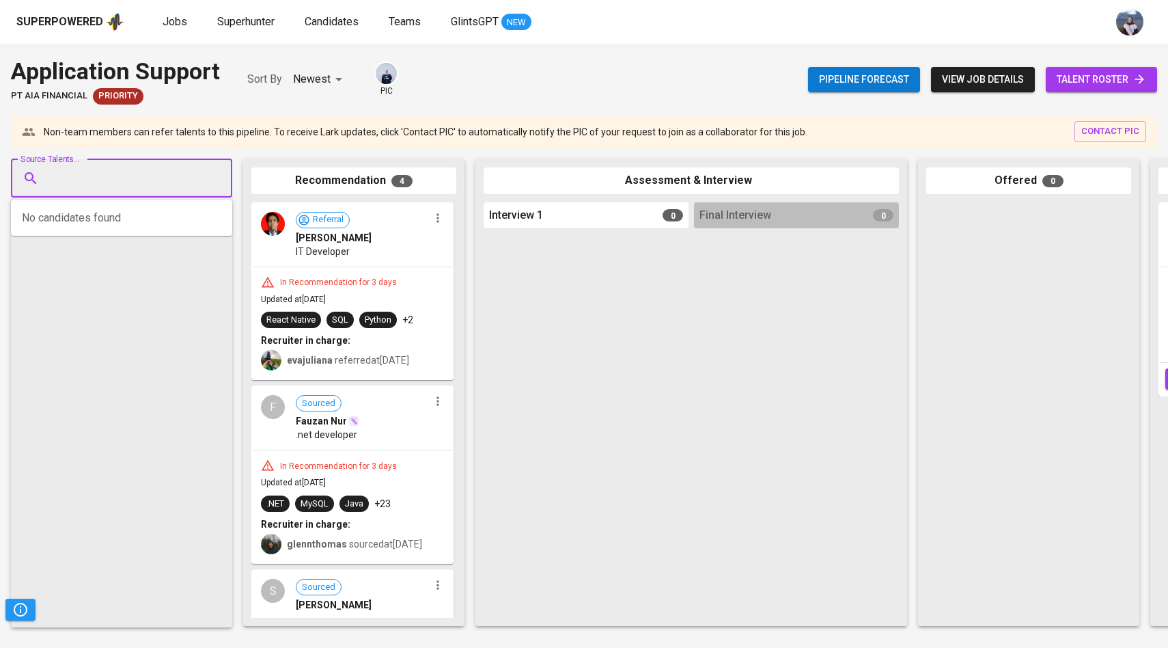
click at [151, 173] on input "Source Talents..." at bounding box center [115, 178] width 143 height 26
paste input "[EMAIL_ADDRESS][DOMAIN_NAME]"
type input "[EMAIL_ADDRESS][DOMAIN_NAME]"
click at [152, 221] on div "[PERSON_NAME]" at bounding box center [121, 217] width 128 height 14
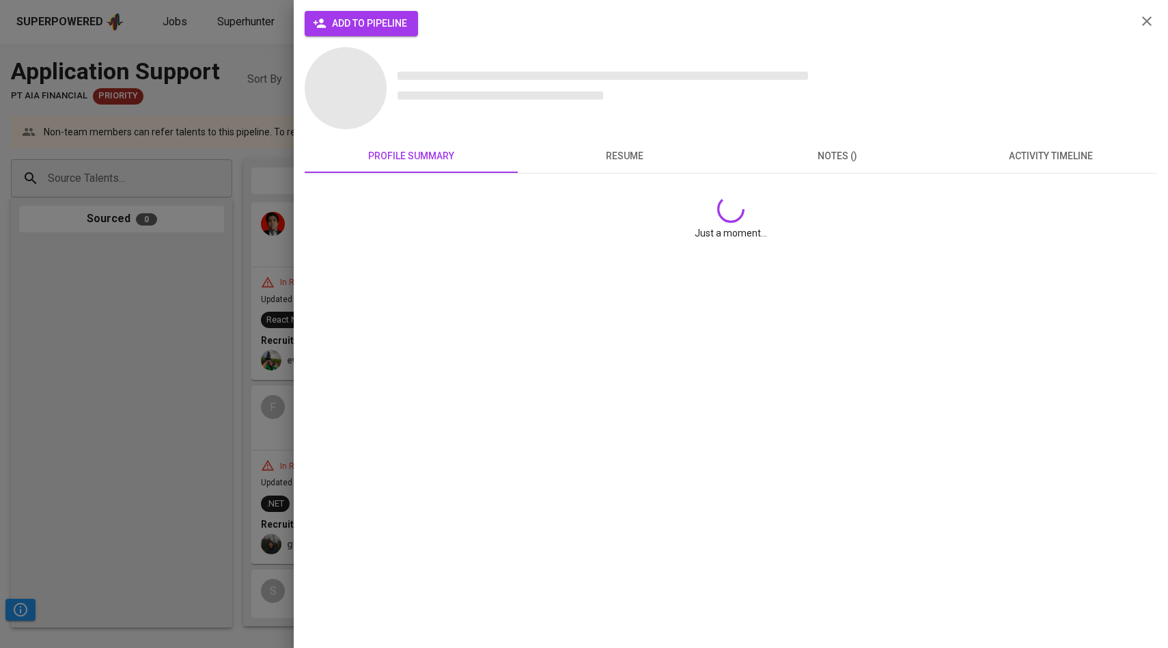
scroll to position [0, 0]
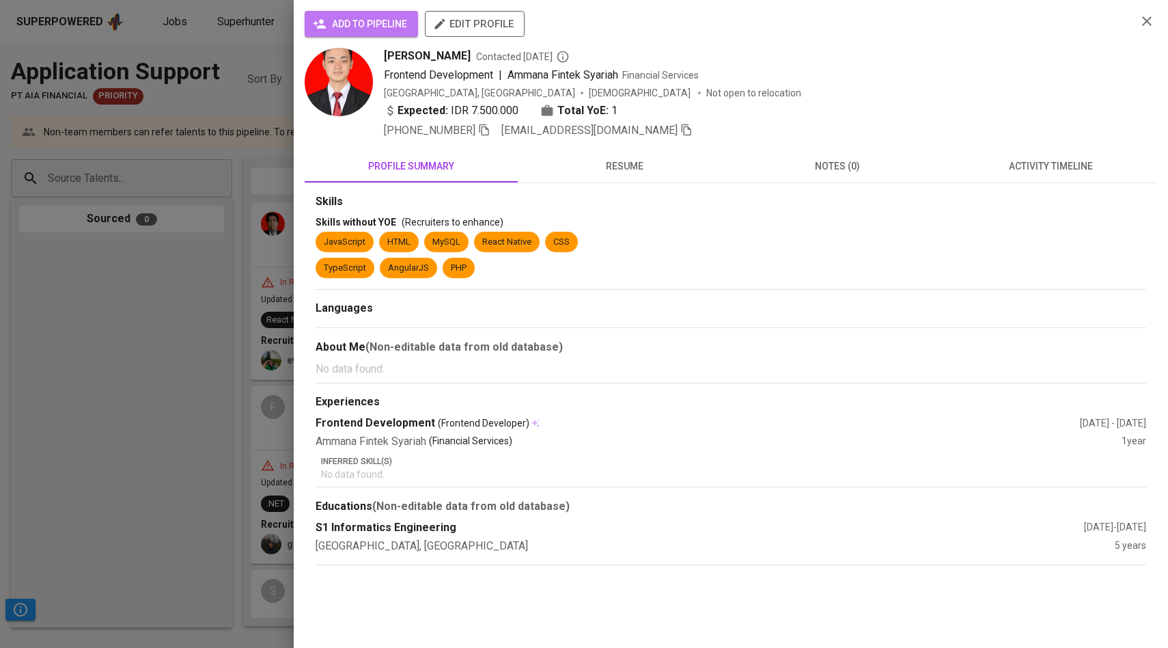
click at [393, 25] on span "add to pipeline" at bounding box center [362, 24] width 92 height 17
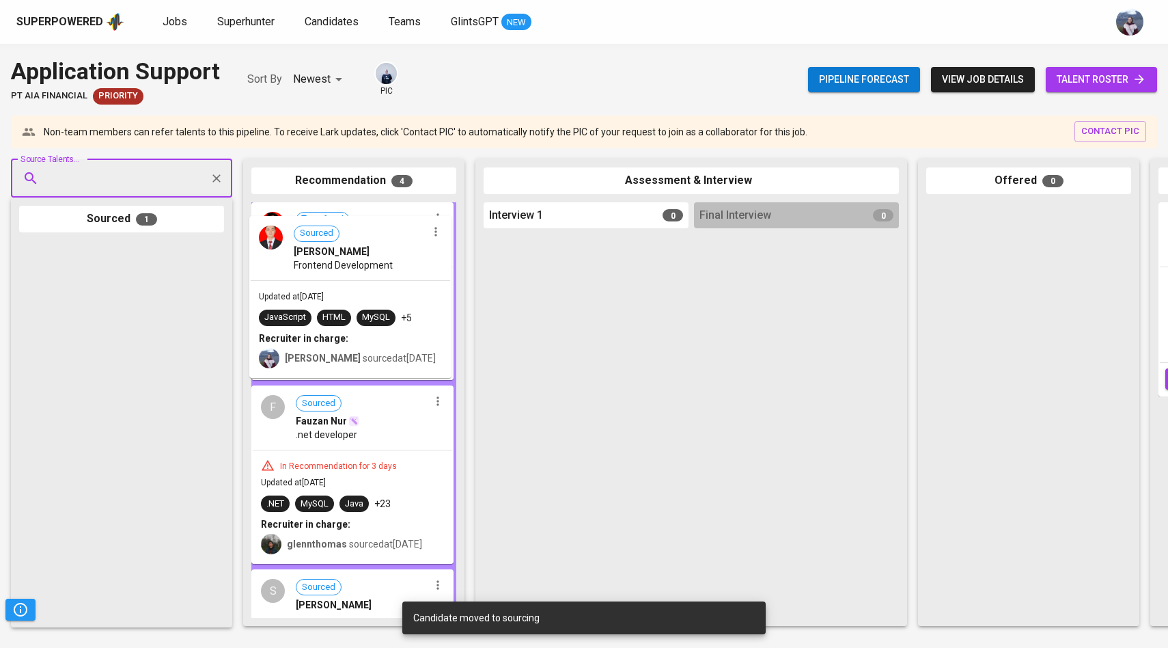
drag, startPoint x: 160, startPoint y: 327, endPoint x: 423, endPoint y: 297, distance: 264.6
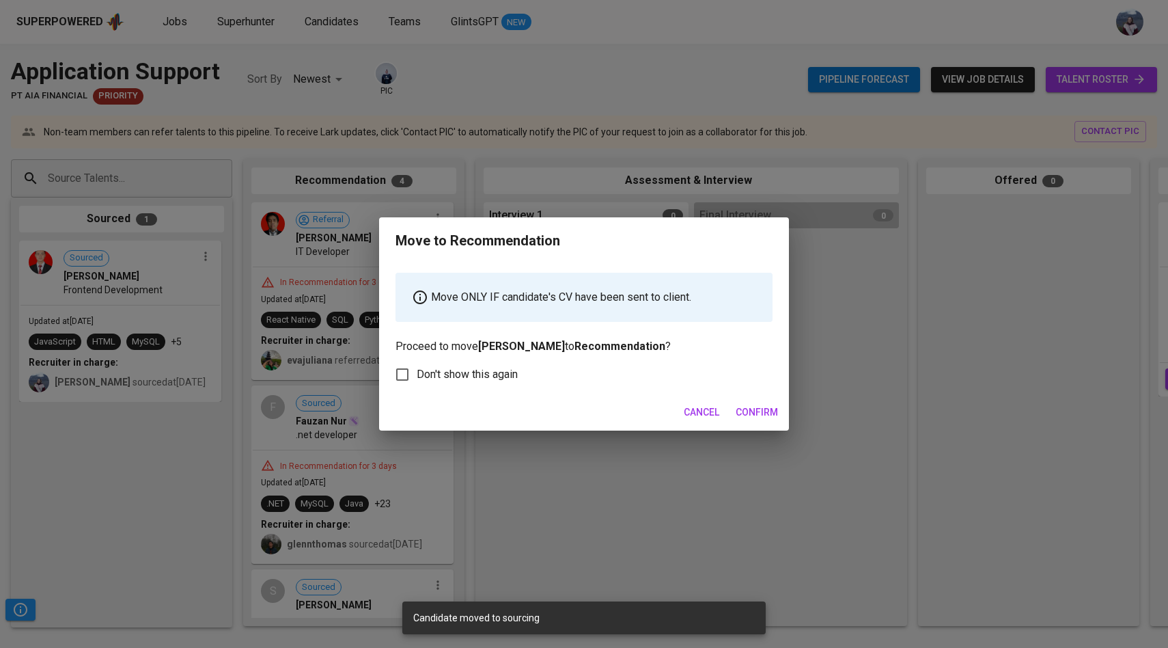
click at [763, 412] on span "Confirm" at bounding box center [757, 412] width 42 height 17
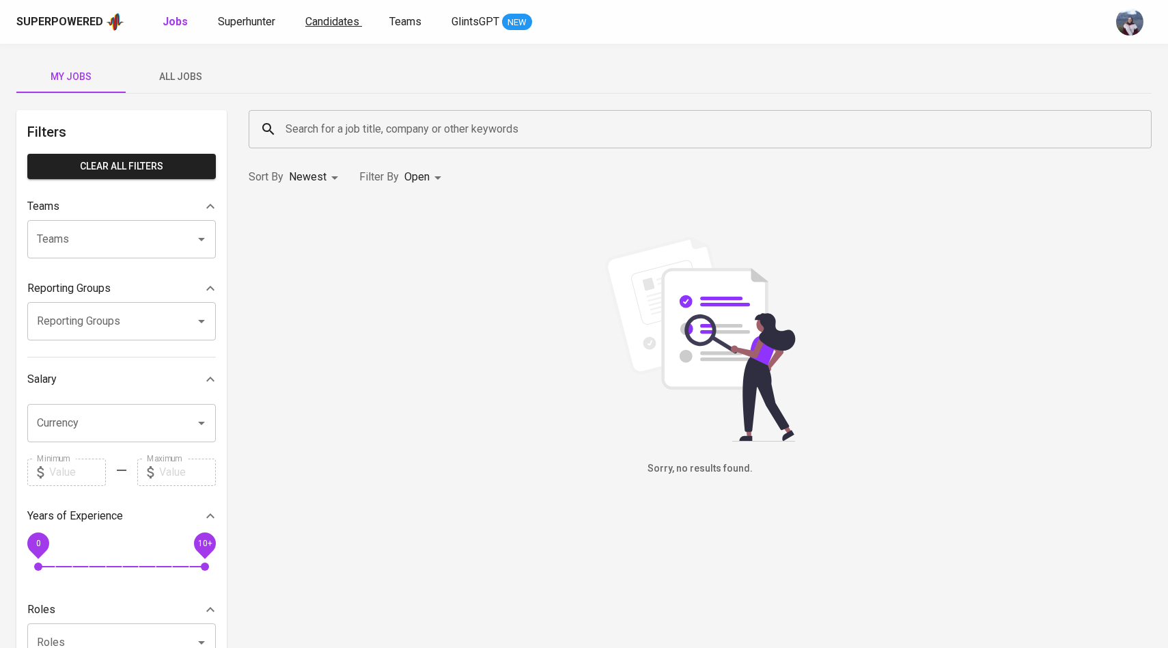
click at [327, 18] on span "Candidates" at bounding box center [332, 21] width 54 height 13
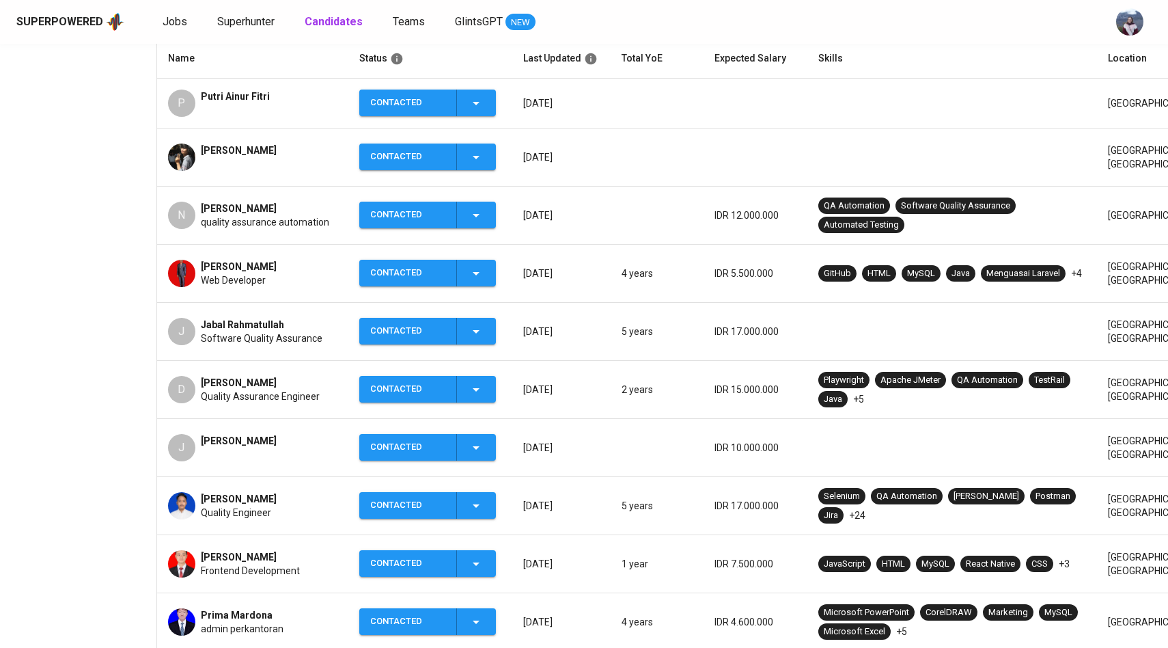
scroll to position [275, 0]
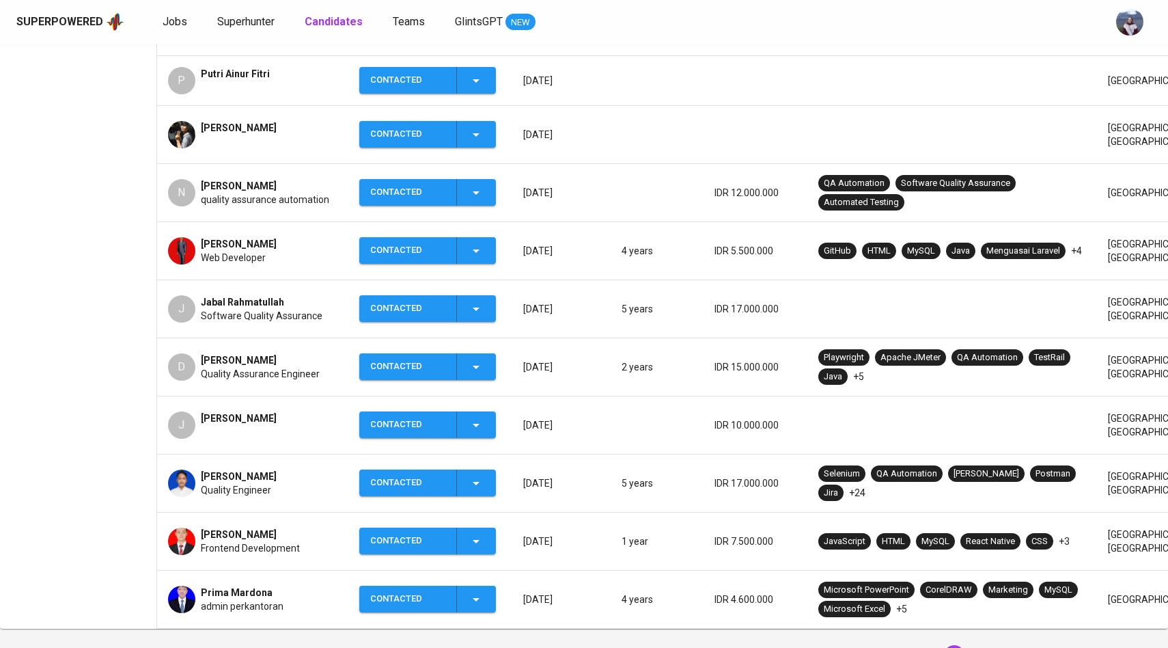
click at [189, 553] on div at bounding box center [181, 540] width 27 height 27
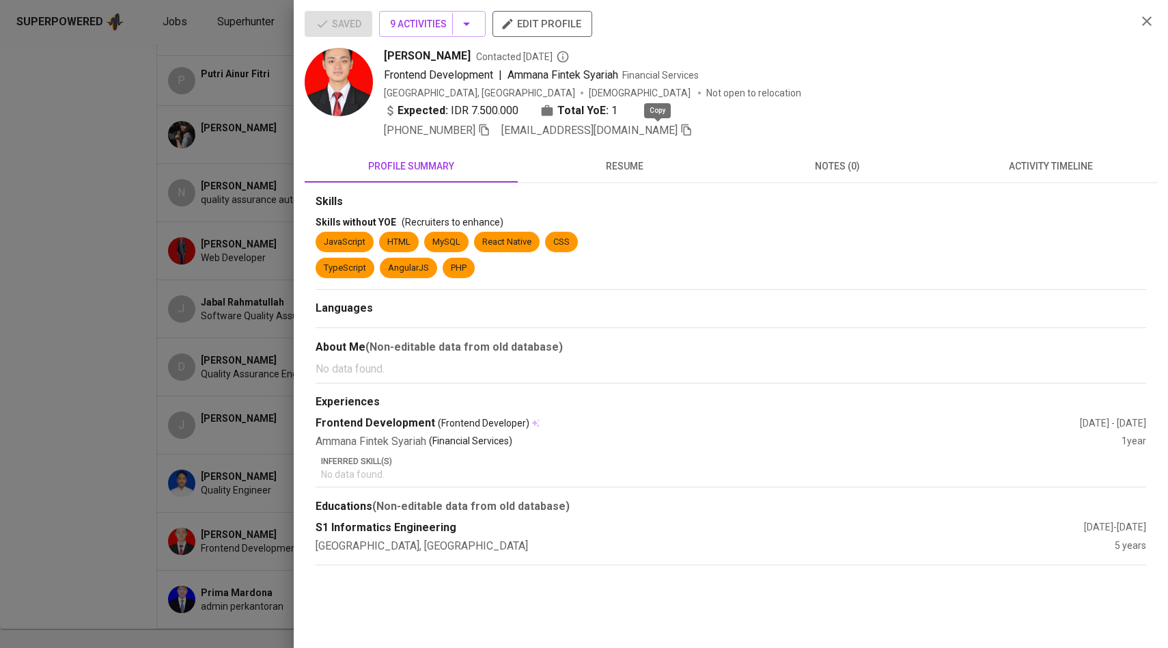
click at [682, 128] on icon "button" at bounding box center [687, 130] width 10 height 12
